Goal: Answer question/provide support

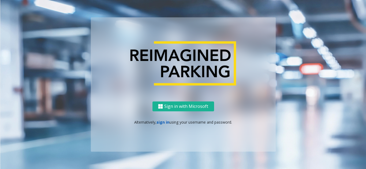
click at [163, 122] on link "sign in" at bounding box center [162, 122] width 13 height 5
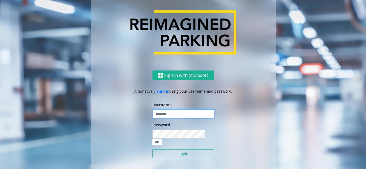
click at [164, 119] on input "text" at bounding box center [183, 114] width 62 height 9
type input "**********"
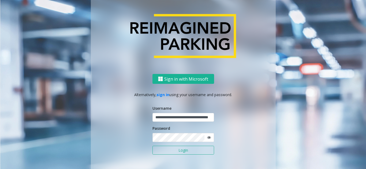
click at [170, 148] on button "Login" at bounding box center [183, 150] width 62 height 9
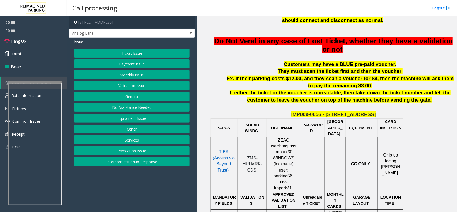
scroll to position [234, 0]
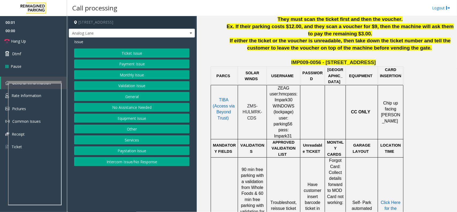
click at [227, 110] on p "TIBA (Access via Beyond Trust)" at bounding box center [223, 112] width 24 height 30
click at [225, 100] on span "TIBA (Access via Beyond Trust)" at bounding box center [224, 108] width 22 height 22
click at [226, 100] on span "TIBA (Access via Beyond Trust)" at bounding box center [224, 108] width 22 height 22
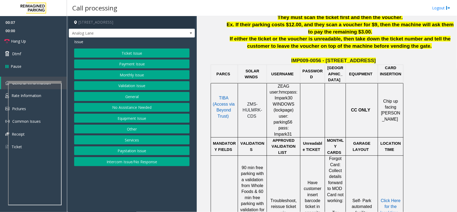
scroll to position [167, 0]
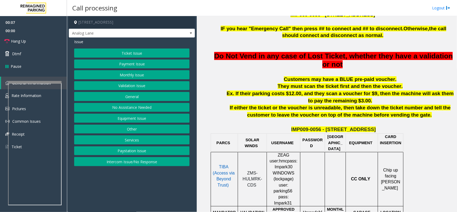
click at [138, 62] on button "Payment Issue" at bounding box center [131, 63] width 115 height 9
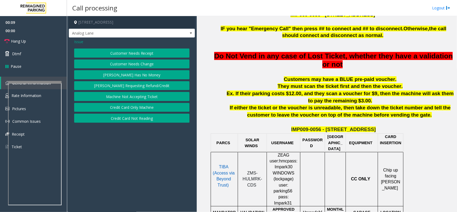
click at [143, 106] on button "Credit Card Only Machine" at bounding box center [131, 107] width 115 height 9
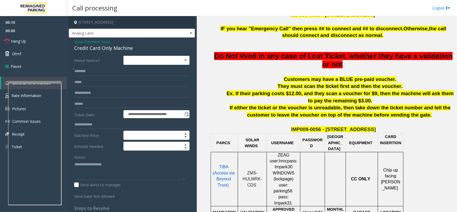
scroll to position [301, 0]
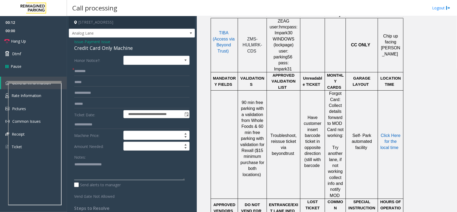
click at [88, 169] on textarea at bounding box center [129, 170] width 111 height 20
click at [97, 167] on textarea at bounding box center [129, 170] width 111 height 20
click at [109, 164] on textarea at bounding box center [129, 170] width 111 height 20
click at [134, 169] on textarea at bounding box center [129, 170] width 111 height 20
type textarea "**********"
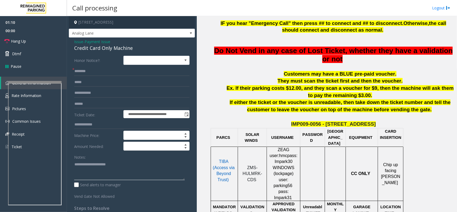
scroll to position [184, 0]
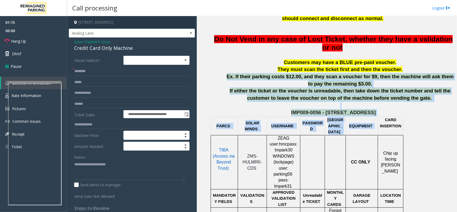
drag, startPoint x: 230, startPoint y: 75, endPoint x: 381, endPoint y: 119, distance: 156.5
click at [365, 115] on p "IMP009-0056 - [STREET_ADDRESS]" at bounding box center [333, 112] width 243 height 7
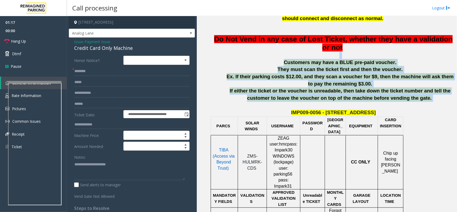
drag, startPoint x: 406, startPoint y: 102, endPoint x: 281, endPoint y: 53, distance: 134.8
click at [283, 64] on p "Customers may have a BLUE pre-paid voucher." at bounding box center [339, 62] width 229 height 7
drag, startPoint x: 289, startPoint y: 62, endPoint x: 421, endPoint y: 112, distance: 141.1
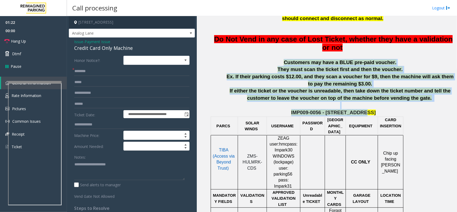
click at [365, 112] on p "IMP009-0056 - [STREET_ADDRESS]" at bounding box center [333, 112] width 243 height 7
drag, startPoint x: 409, startPoint y: 105, endPoint x: 285, endPoint y: 58, distance: 132.8
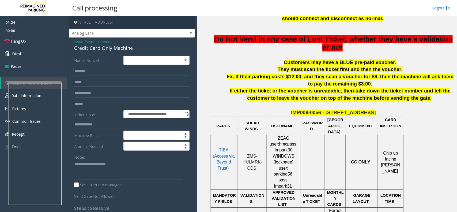
click at [128, 169] on textarea at bounding box center [129, 170] width 111 height 20
click at [107, 76] on form "**********" at bounding box center [131, 127] width 115 height 143
click at [107, 71] on input "text" at bounding box center [131, 71] width 115 height 9
click at [44, 44] on link "Hang Up" at bounding box center [33, 41] width 67 height 13
click at [92, 67] on input "text" at bounding box center [131, 71] width 115 height 9
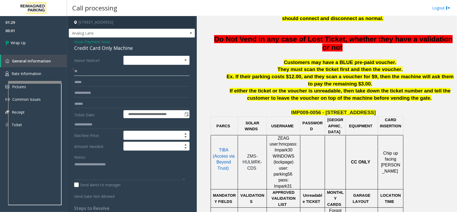
type input "**"
click at [117, 168] on textarea at bounding box center [129, 170] width 111 height 20
type textarea "**********"
click at [54, 40] on link "Wrap Up" at bounding box center [33, 43] width 67 height 16
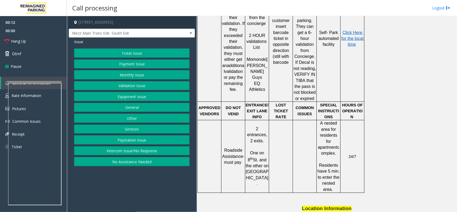
scroll to position [234, 0]
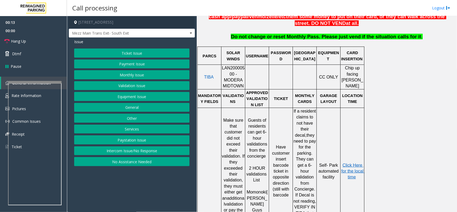
click at [242, 70] on span "LAN20000500 - MODERA MIDTOWN" at bounding box center [233, 77] width 23 height 22
copy span "LAN20000500"
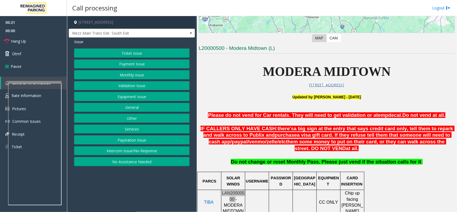
scroll to position [100, 0]
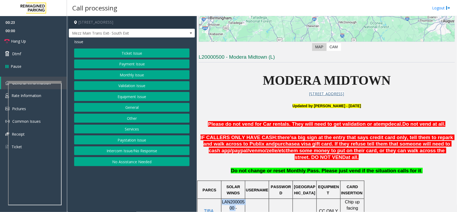
drag, startPoint x: 276, startPoint y: 108, endPoint x: 395, endPoint y: 108, distance: 119.7
click at [365, 108] on p "U pdated by [PERSON_NAME] - [DATE]" at bounding box center [327, 106] width 256 height 6
drag, startPoint x: 342, startPoint y: 111, endPoint x: 272, endPoint y: 113, distance: 69.4
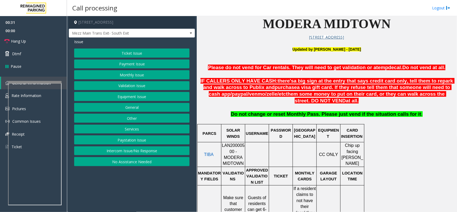
scroll to position [201, 0]
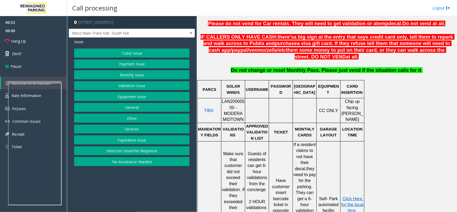
click at [134, 84] on button "Validation Issue" at bounding box center [131, 85] width 115 height 9
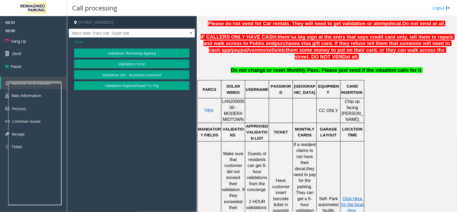
click at [134, 65] on button "Validation Error" at bounding box center [131, 63] width 115 height 9
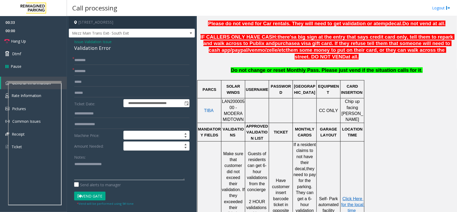
click at [105, 165] on textarea at bounding box center [129, 170] width 111 height 20
click at [99, 50] on div "Validation Error" at bounding box center [131, 47] width 115 height 7
copy div "Validation Error"
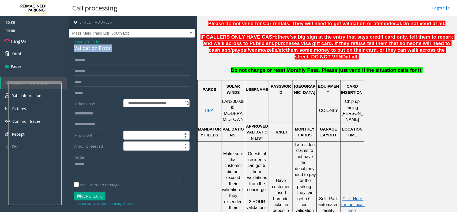
click at [98, 169] on textarea at bounding box center [129, 170] width 111 height 20
paste textarea "**********"
click at [106, 50] on div "Validation Error" at bounding box center [131, 47] width 115 height 7
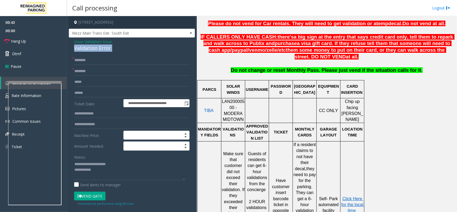
copy div "Validation Error"
click at [111, 169] on textarea at bounding box center [129, 170] width 111 height 20
paste textarea "**********"
type textarea "**********"
click at [95, 94] on input "text" at bounding box center [131, 92] width 115 height 9
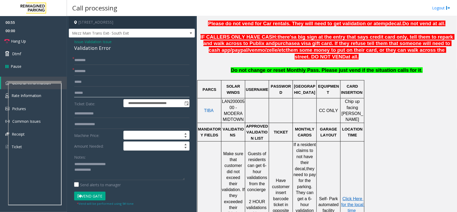
click at [84, 94] on input "text" at bounding box center [131, 92] width 115 height 9
type input "*******"
click at [86, 114] on input "text" at bounding box center [131, 113] width 115 height 9
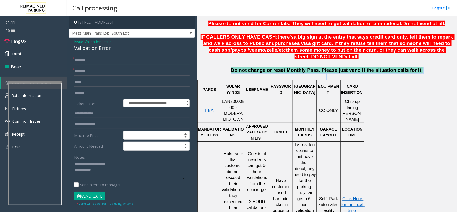
drag, startPoint x: 236, startPoint y: 73, endPoint x: 387, endPoint y: 80, distance: 151.9
click at [365, 80] on p "Do not change or reset Monthly Pass. Please just vend if the situation calls fo…" at bounding box center [327, 73] width 256 height 13
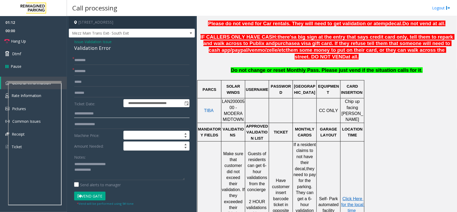
click at [89, 116] on input "text" at bounding box center [131, 113] width 115 height 9
type input "******"
click at [354, 169] on span "Click Here for the local time" at bounding box center [352, 204] width 23 height 17
click at [97, 73] on input "text" at bounding box center [131, 71] width 115 height 9
type input "******"
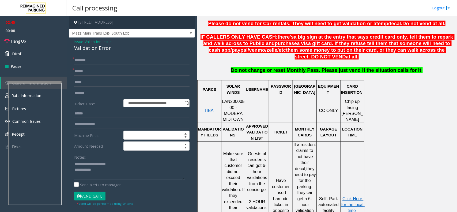
click at [101, 169] on textarea at bounding box center [129, 170] width 111 height 20
click at [105, 63] on input "text" at bounding box center [131, 60] width 115 height 9
click at [81, 42] on span "Issue" at bounding box center [78, 42] width 9 height 6
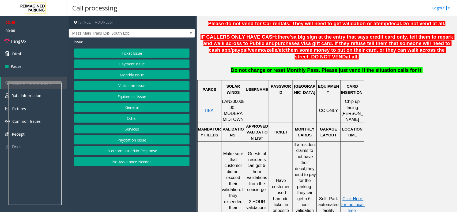
click at [126, 86] on button "Validation Issue" at bounding box center [131, 85] width 115 height 9
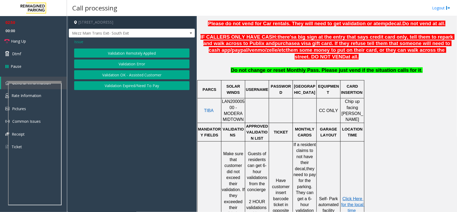
click at [133, 89] on button "Validation Expired/Need To Pay" at bounding box center [131, 85] width 115 height 9
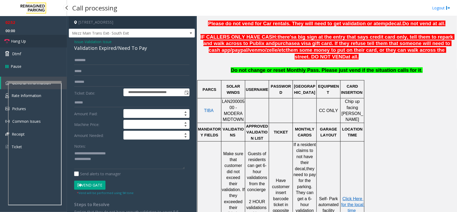
click at [49, 43] on link "Hang Up" at bounding box center [33, 41] width 67 height 13
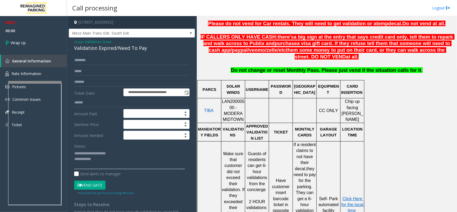
click at [101, 161] on textarea at bounding box center [129, 159] width 111 height 20
click at [131, 153] on textarea at bounding box center [129, 159] width 111 height 20
type textarea "**********"
click at [54, 48] on link "Wrap Up" at bounding box center [33, 43] width 67 height 16
